Goal: Task Accomplishment & Management: Complete application form

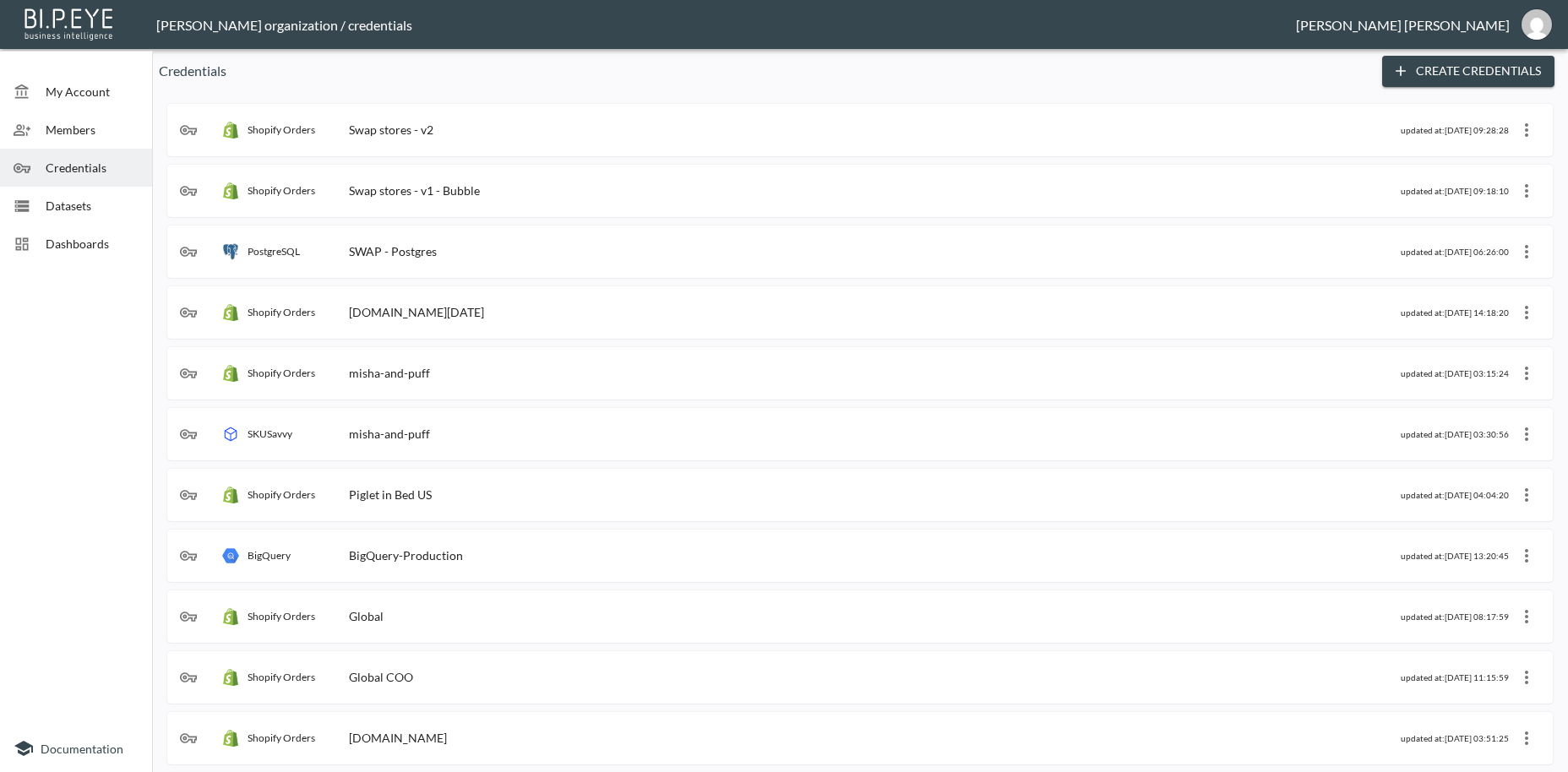
click at [459, 130] on div "Shopify Orders Swap stores - v2" at bounding box center [790, 130] width 1221 height 17
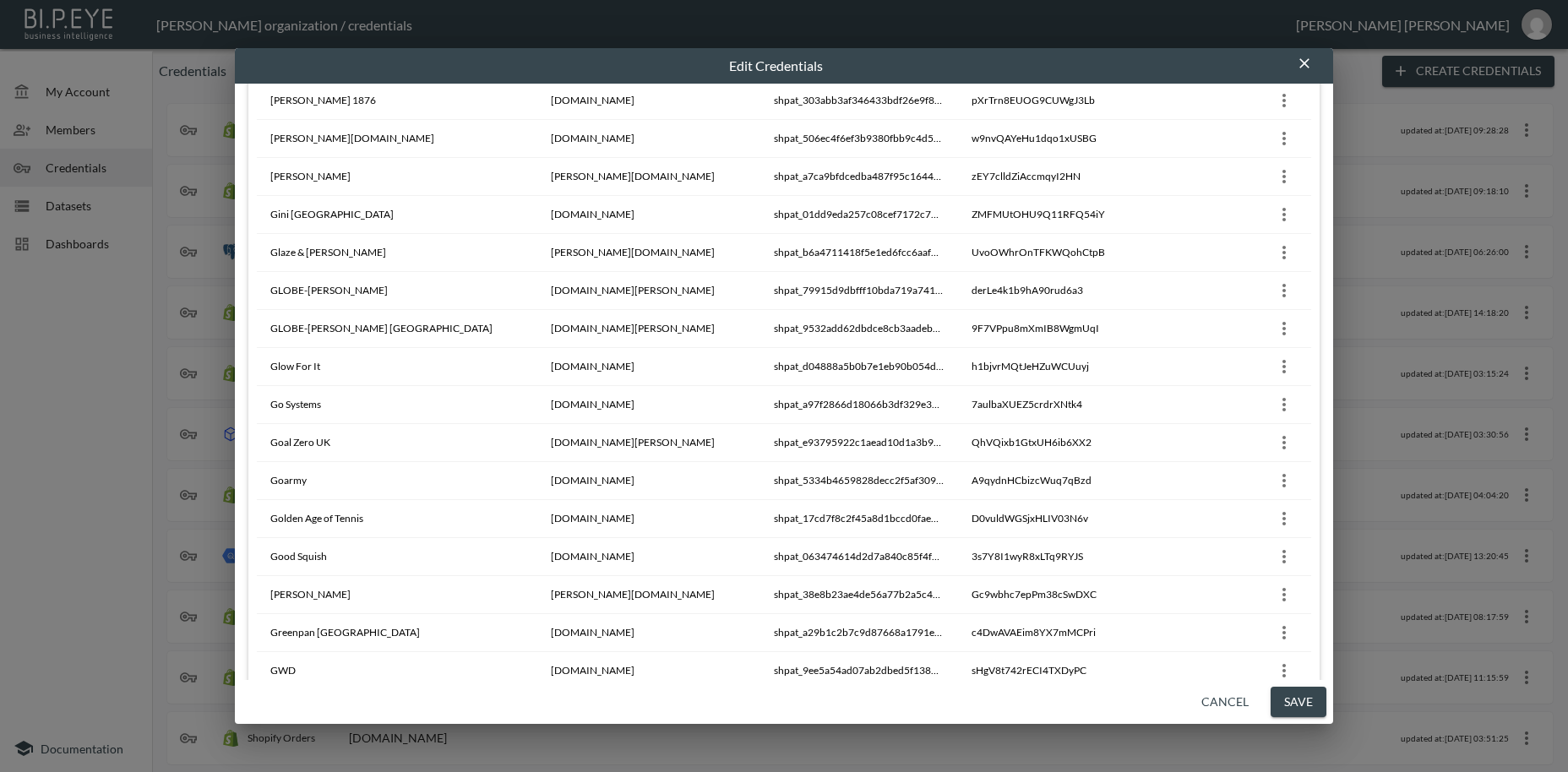
scroll to position [15180, 0]
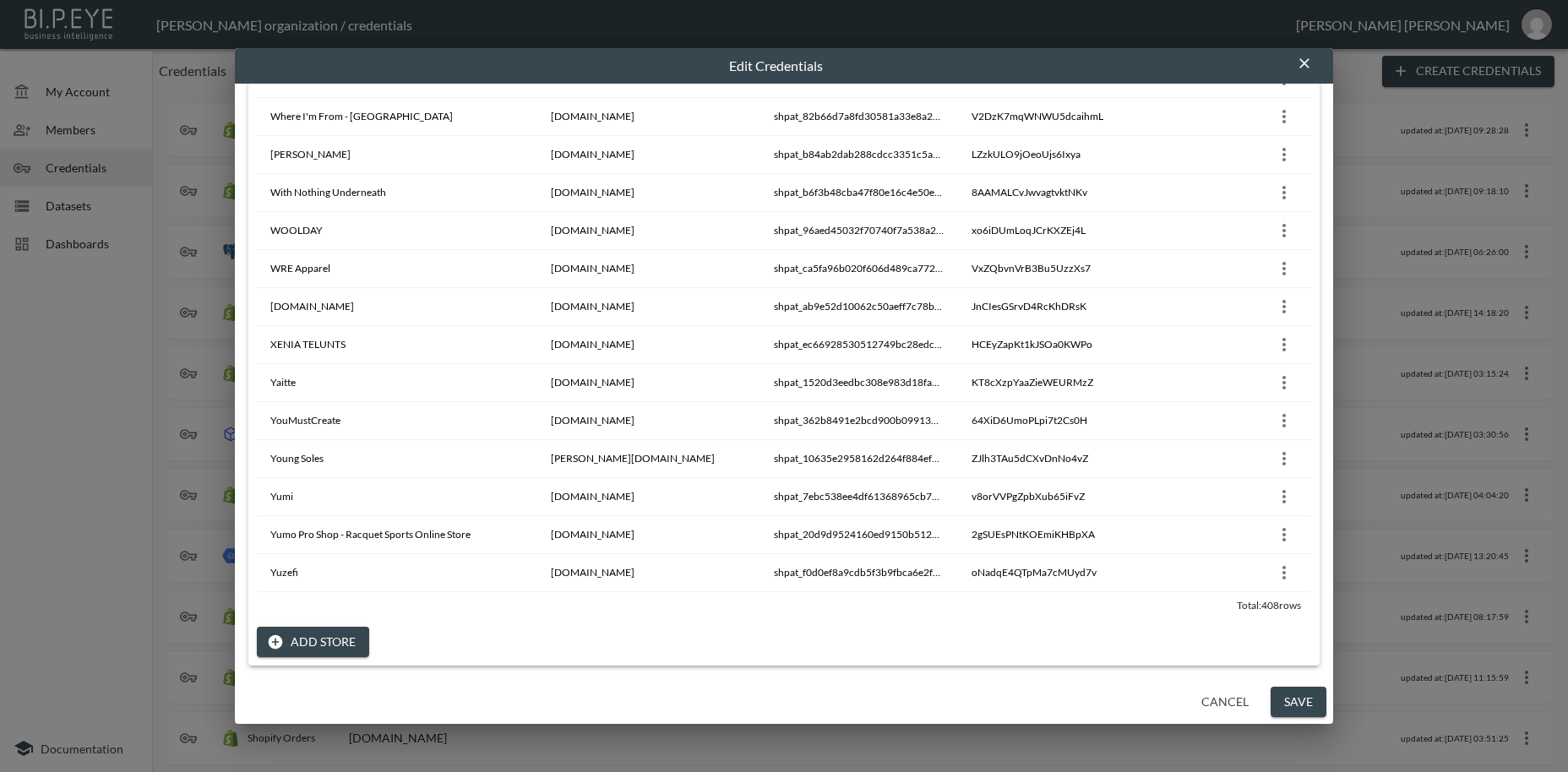
click at [317, 639] on button "Add Store" at bounding box center [313, 642] width 112 height 31
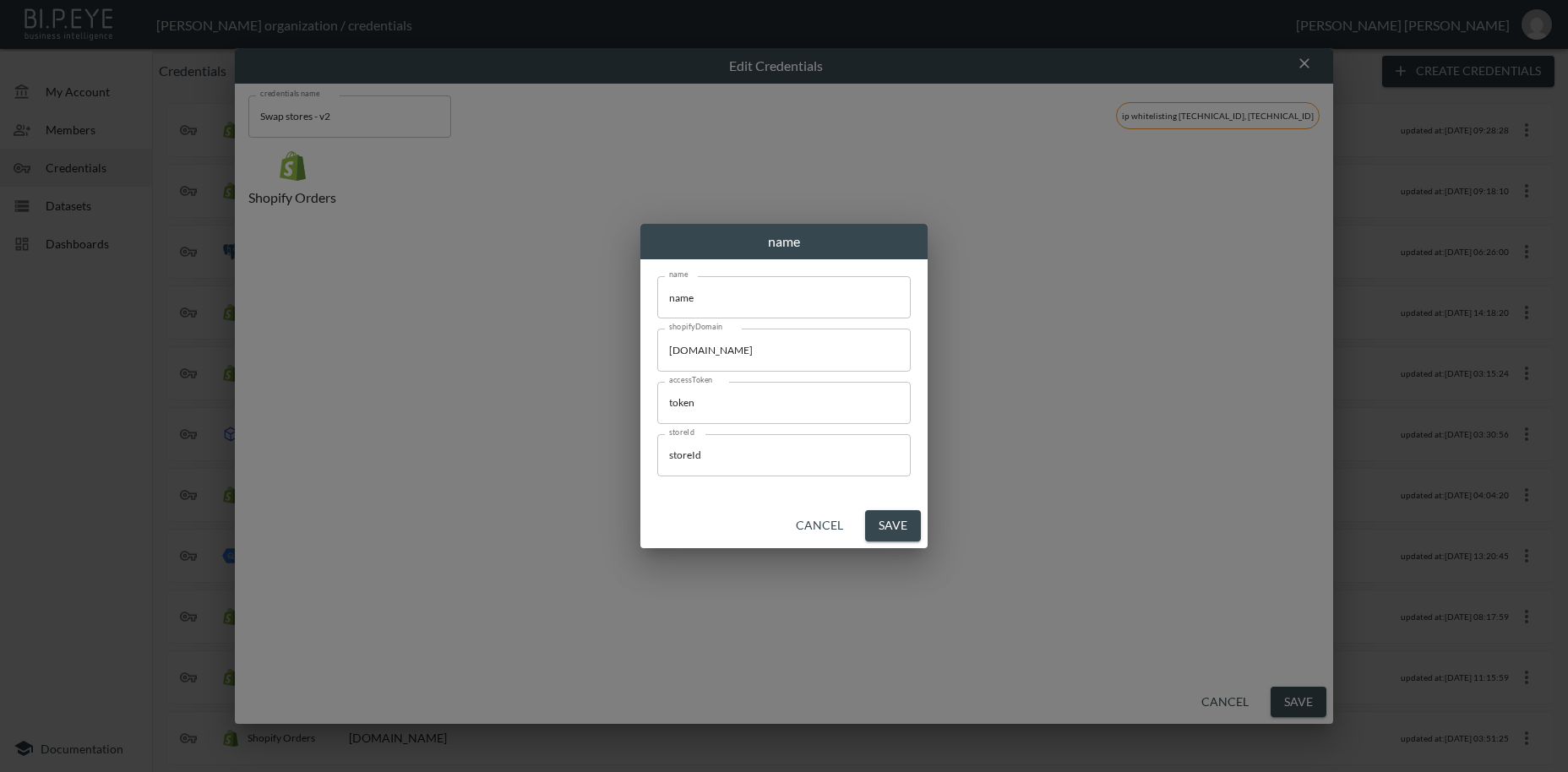
scroll to position [0, 0]
drag, startPoint x: 712, startPoint y: 294, endPoint x: 564, endPoint y: 284, distance: 148.3
click at [657, 284] on input "name" at bounding box center [784, 297] width 253 height 42
paste input "Hand & Lock"
type input "Hand & Lock"
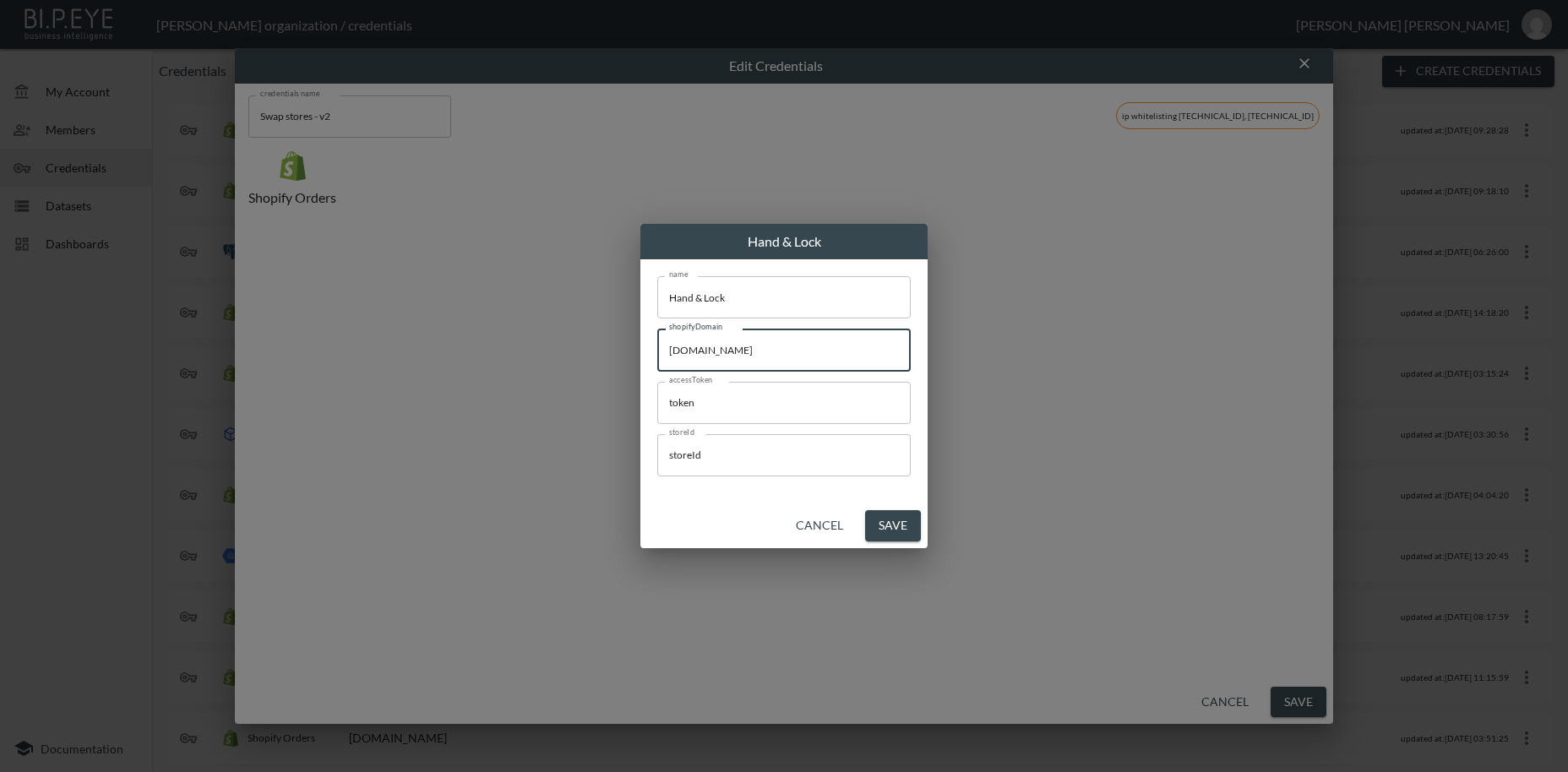
drag, startPoint x: 816, startPoint y: 348, endPoint x: 1011, endPoint y: 648, distance: 357.8
click at [657, 337] on input "[DOMAIN_NAME]" at bounding box center [784, 349] width 253 height 42
paste input "hand-lock"
type input "[DOMAIN_NAME]"
drag, startPoint x: 587, startPoint y: 399, endPoint x: 837, endPoint y: 666, distance: 365.8
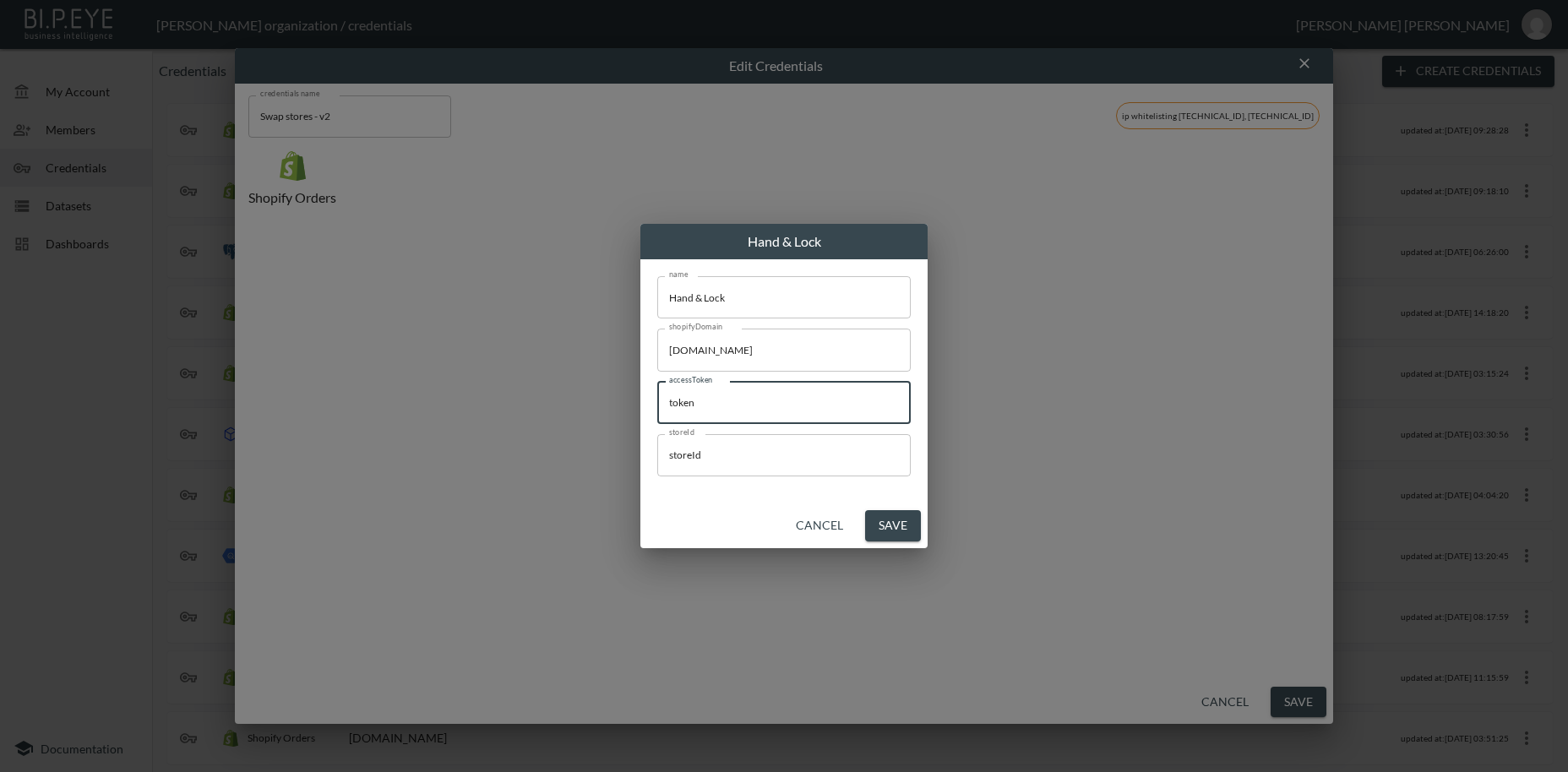
click at [657, 400] on input "token" at bounding box center [784, 402] width 253 height 42
paste input "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"
type input "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"
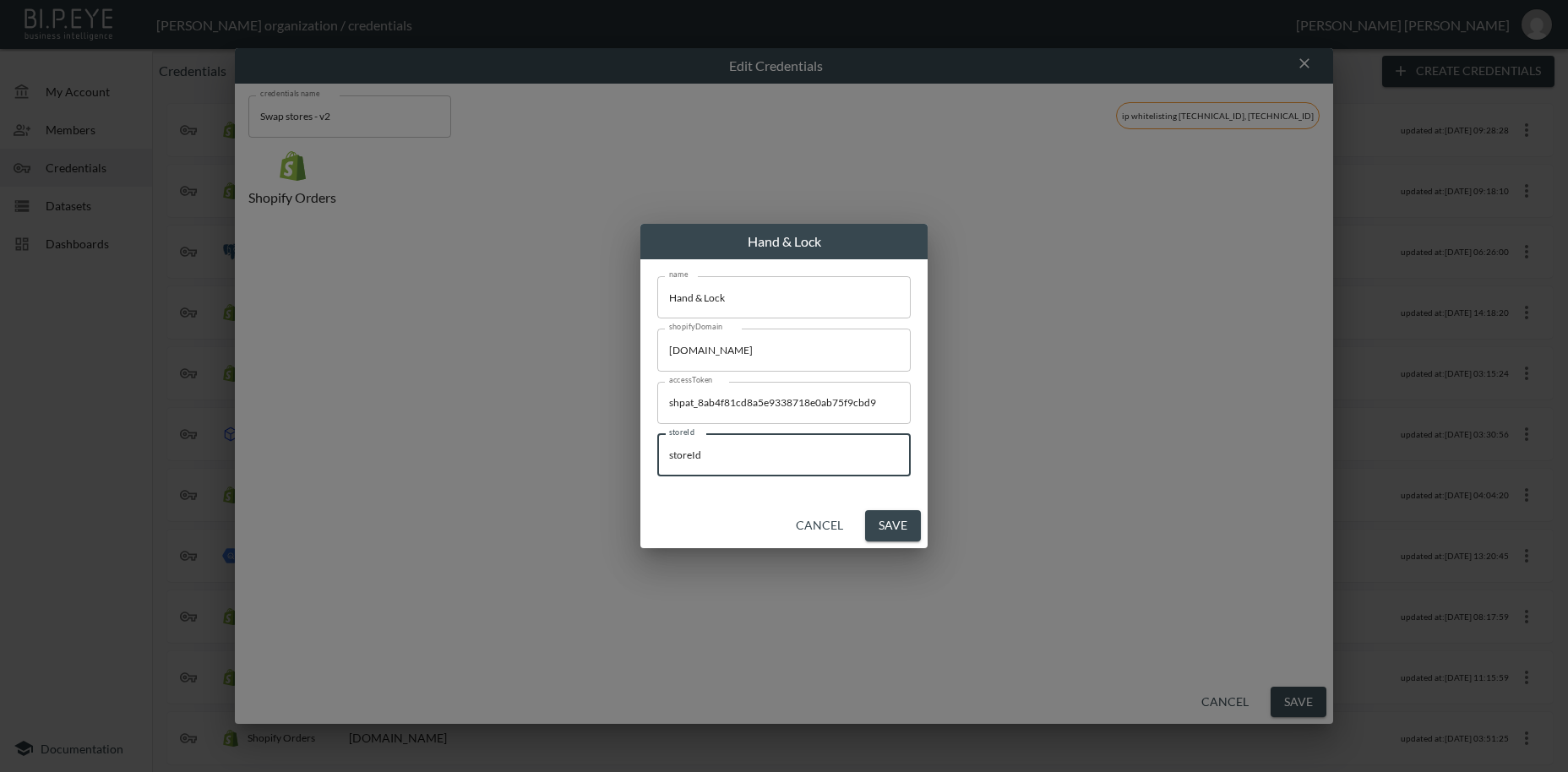
drag, startPoint x: 651, startPoint y: 453, endPoint x: 685, endPoint y: 515, distance: 70.7
click at [657, 453] on input "storeId" at bounding box center [784, 455] width 253 height 42
paste input "yBMlHshtund7D0j888Eb"
type input "yBMlHshtund7D0j888Eb"
click at [895, 531] on button "Save" at bounding box center [893, 526] width 56 height 31
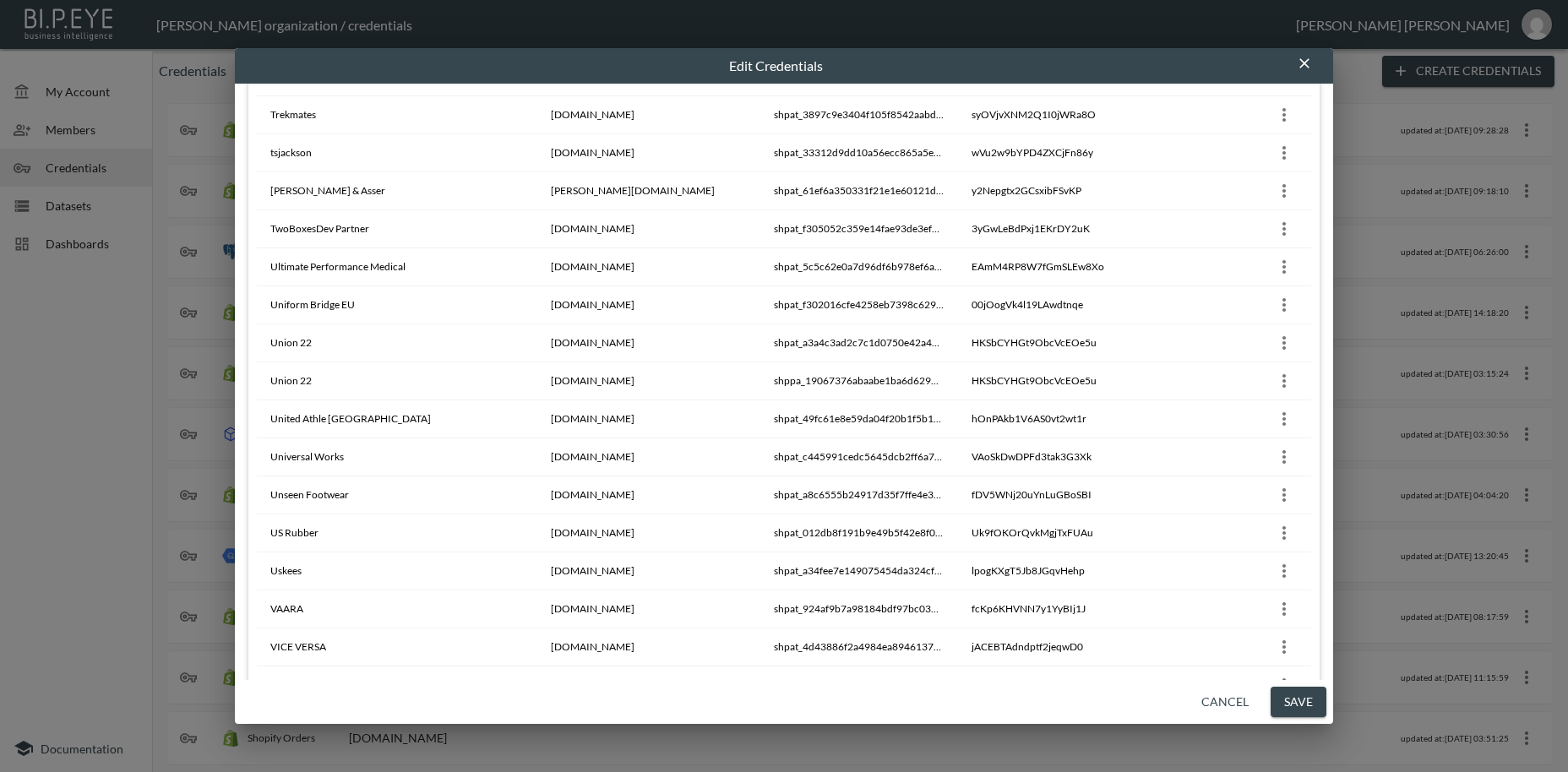
scroll to position [15218, 0]
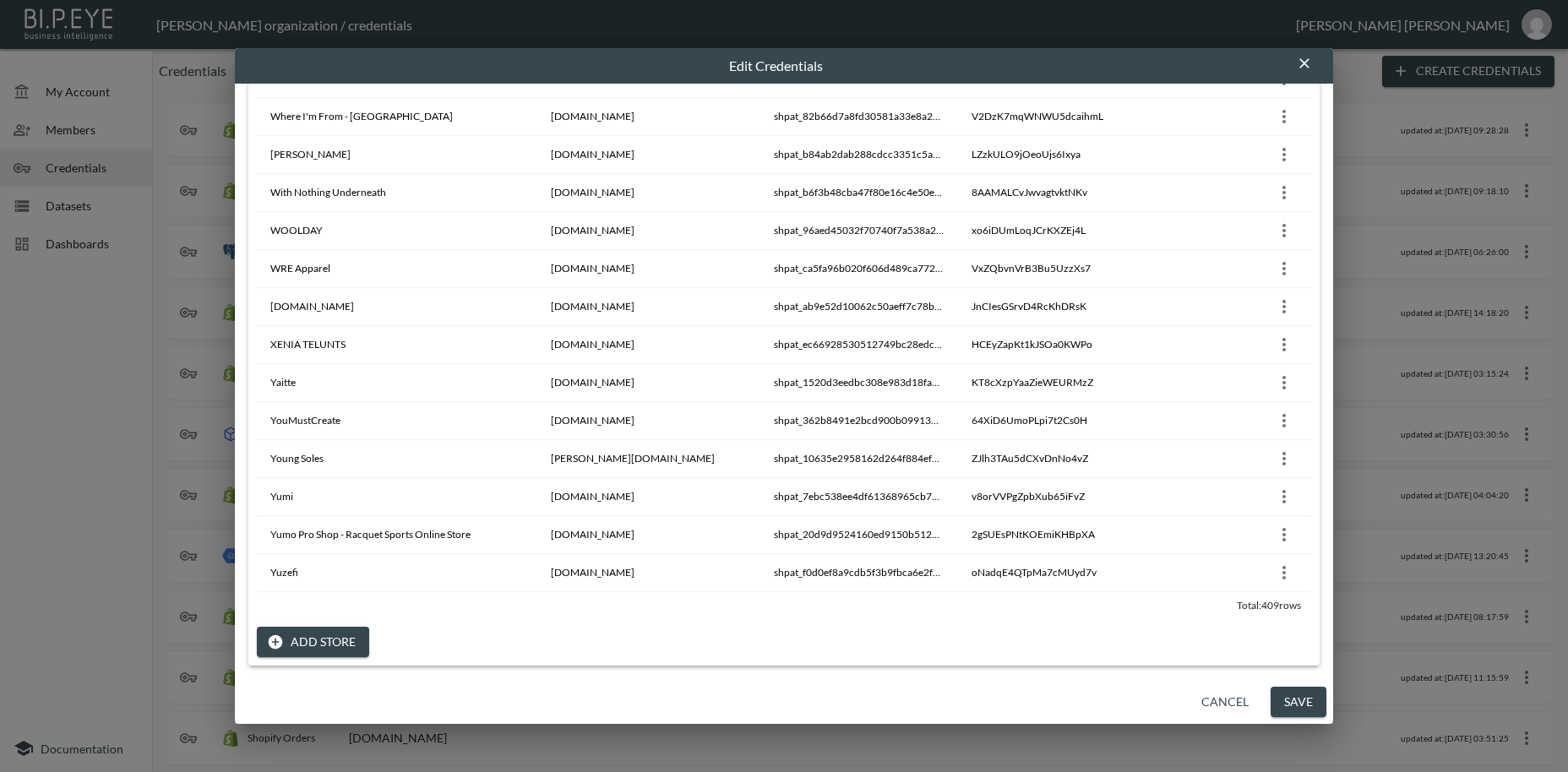
click at [335, 648] on button "Add Store" at bounding box center [313, 642] width 112 height 31
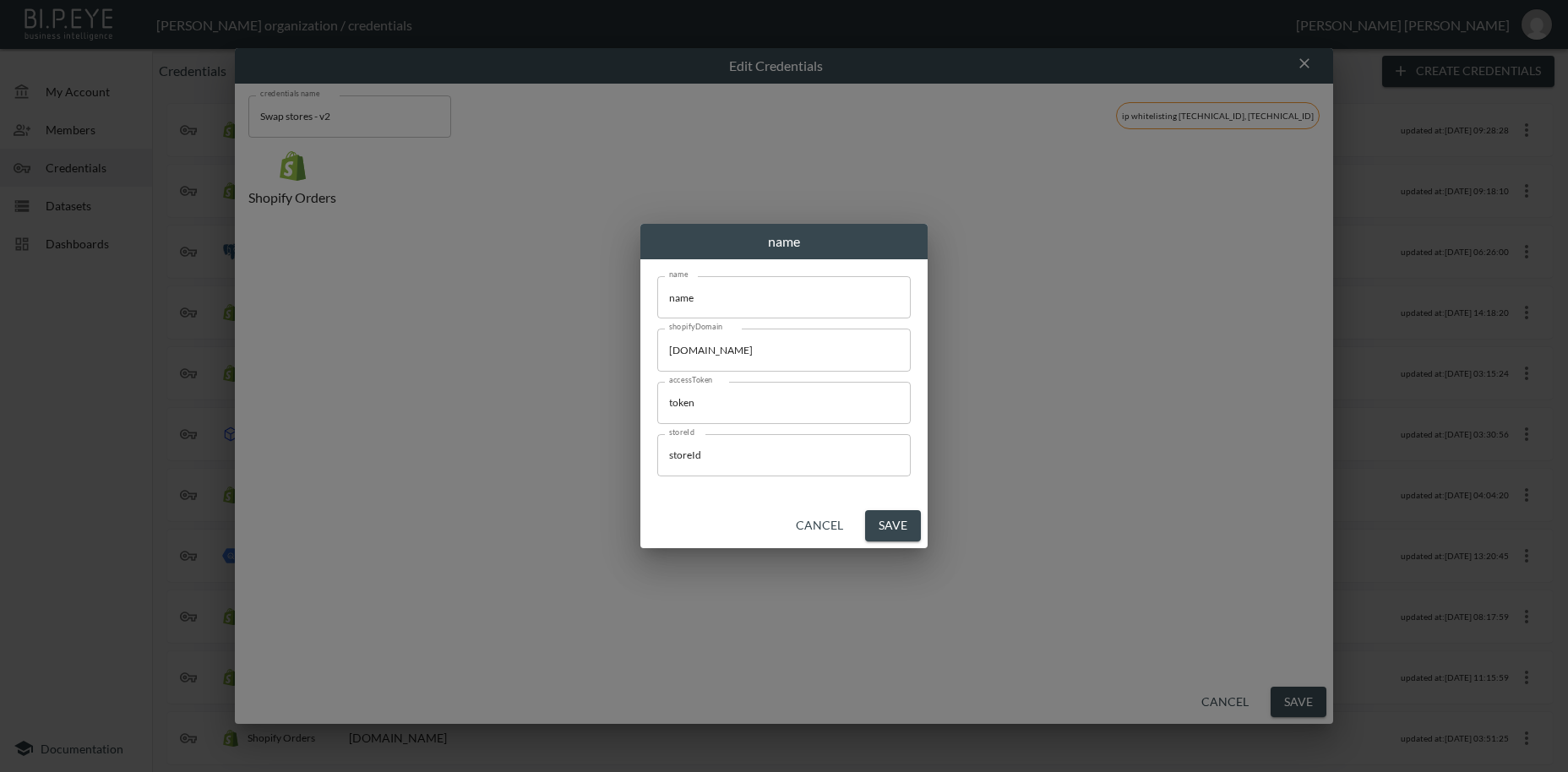
scroll to position [0, 0]
drag, startPoint x: 699, startPoint y: 292, endPoint x: 607, endPoint y: 304, distance: 92.8
click at [657, 293] on input "name" at bounding box center [784, 297] width 253 height 42
paste input "[PERSON_NAME]"
type input "[PERSON_NAME]"
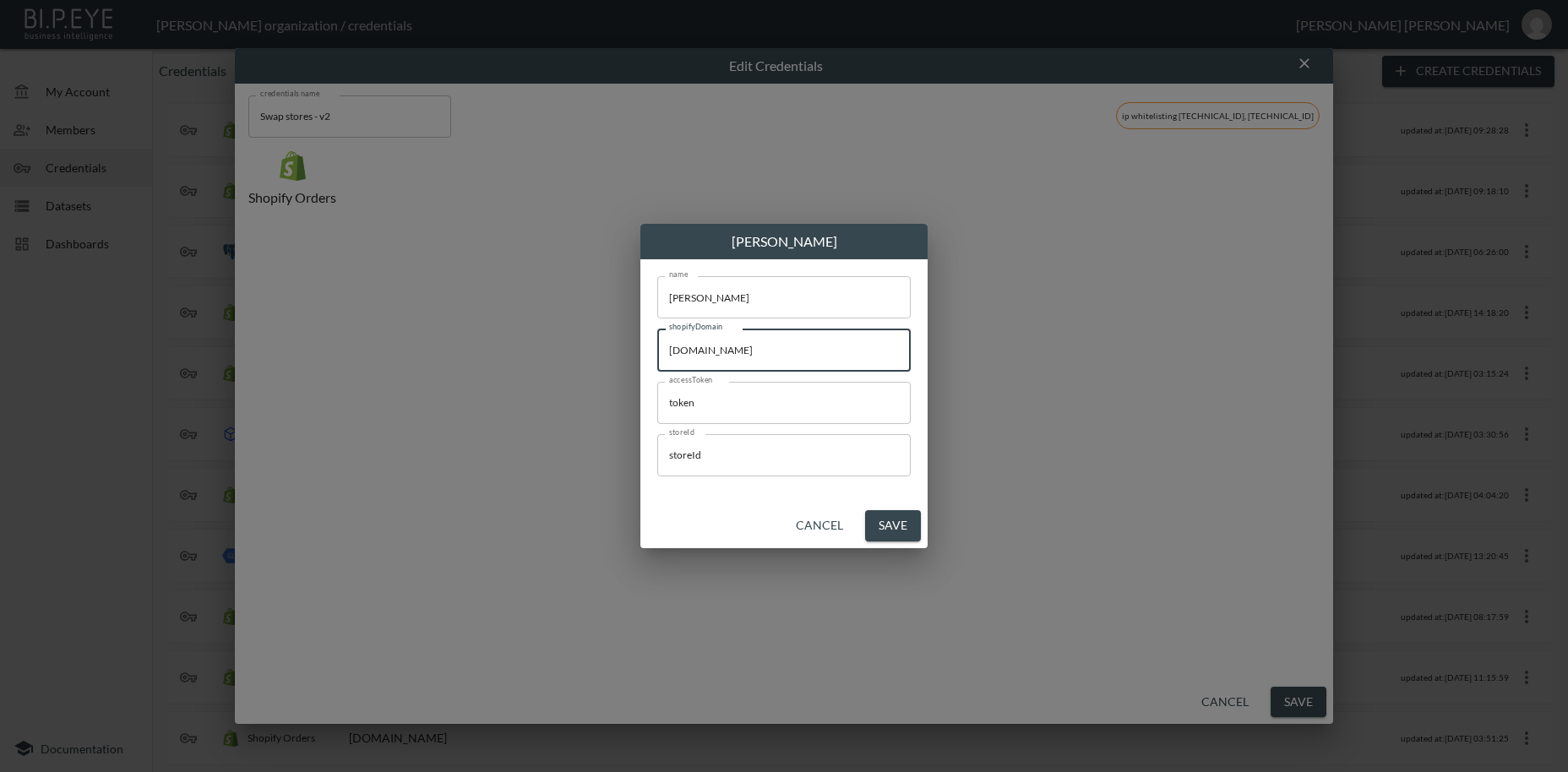
drag, startPoint x: 787, startPoint y: 352, endPoint x: 590, endPoint y: 349, distance: 197.0
click at [657, 348] on input "[DOMAIN_NAME]" at bounding box center [784, 349] width 253 height 42
paste input "marfastanc"
type input "[DOMAIN_NAME]"
drag, startPoint x: 726, startPoint y: 402, endPoint x: 1038, endPoint y: 714, distance: 441.2
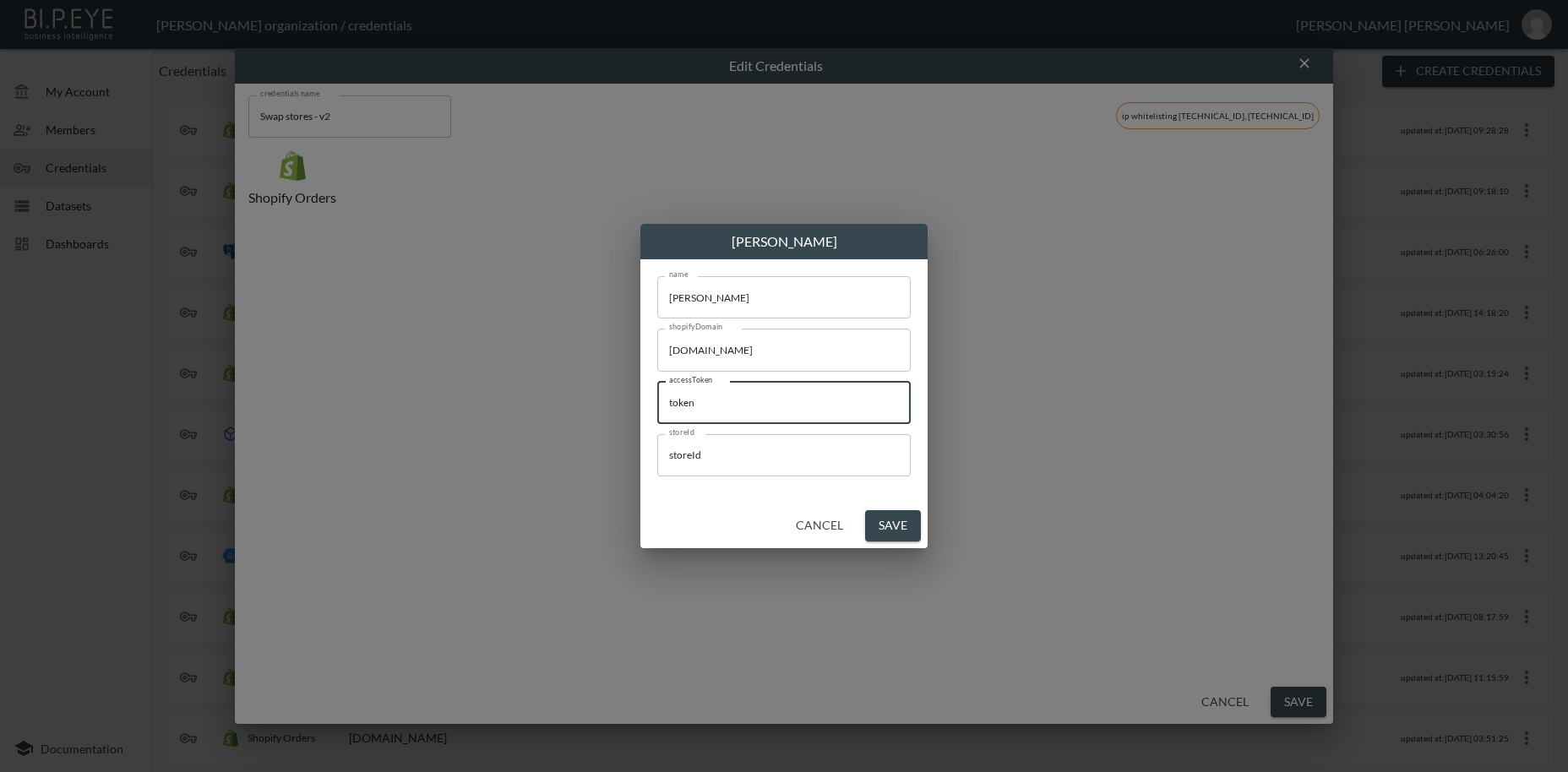
click at [657, 400] on input "token" at bounding box center [784, 402] width 253 height 42
paste input "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"
type input "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"
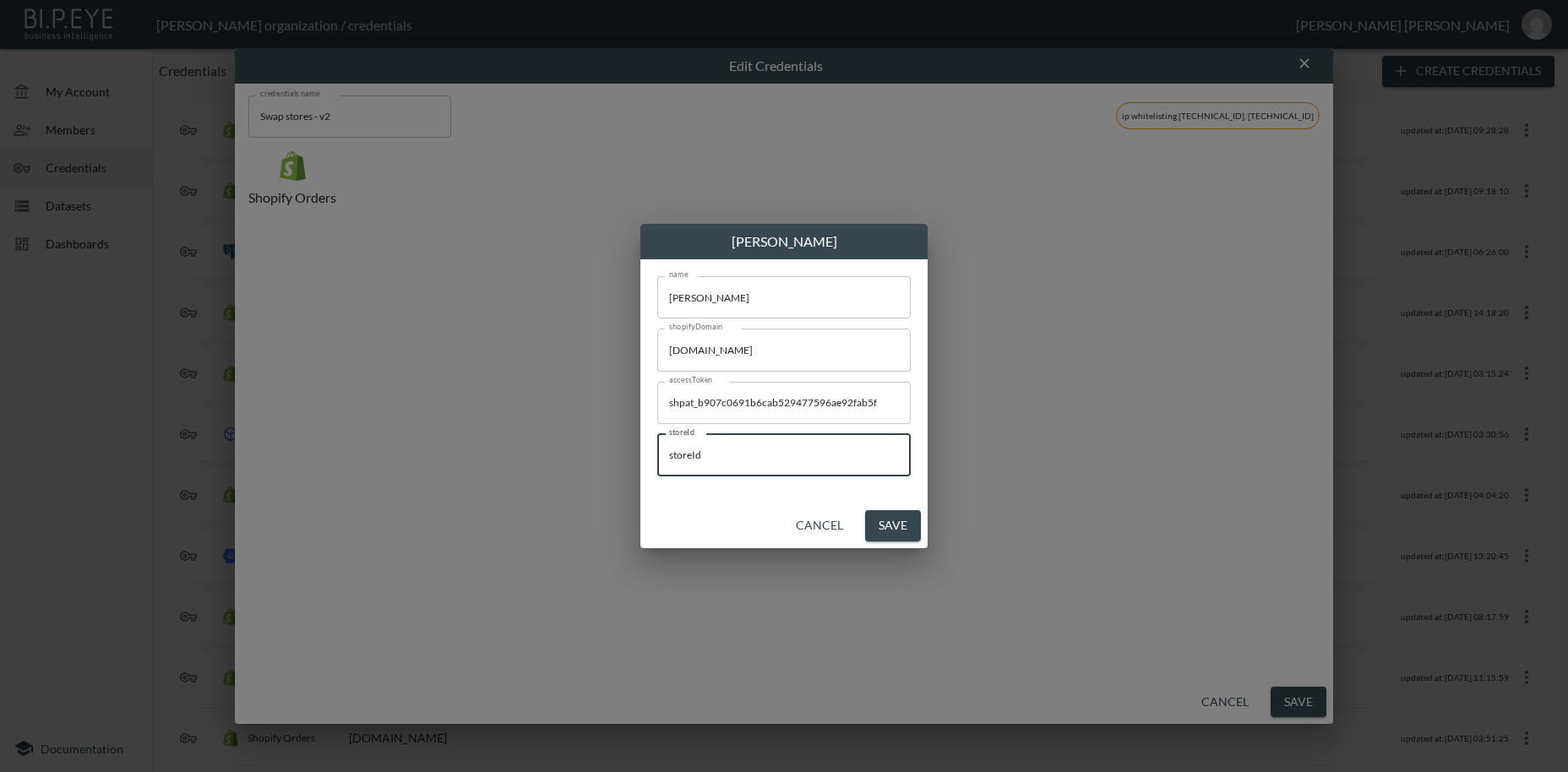
drag, startPoint x: 717, startPoint y: 449, endPoint x: 607, endPoint y: 451, distance: 110.0
click at [657, 451] on input "storeId" at bounding box center [784, 455] width 253 height 42
paste input "EeE0f2B9y8S26M0reDh3"
type input "EeE0f2B9y8S26M0reDh3"
click at [892, 528] on button "Save" at bounding box center [893, 526] width 56 height 31
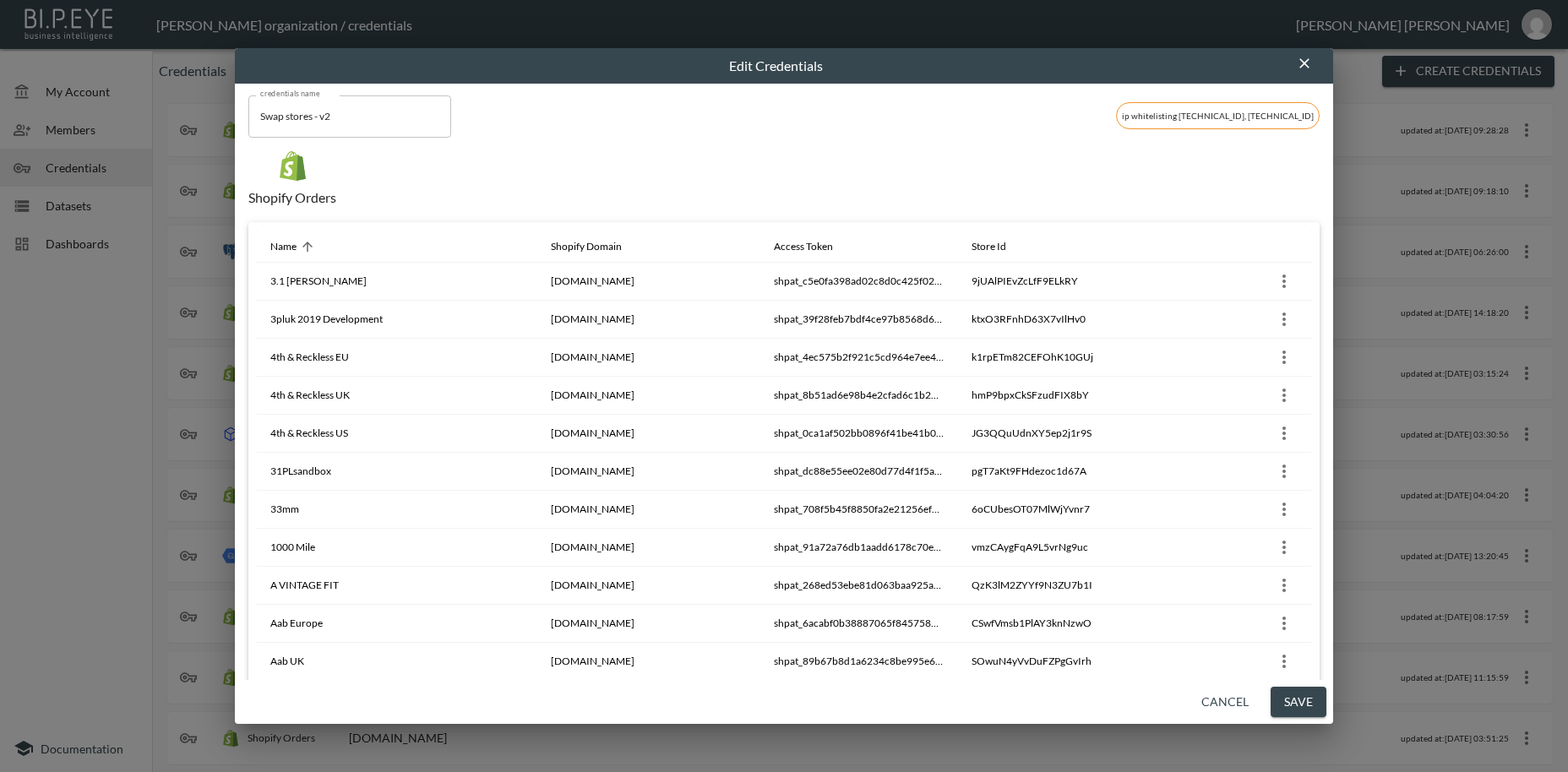
click at [1308, 707] on button "Save" at bounding box center [1298, 702] width 56 height 31
